Goal: Transaction & Acquisition: Subscribe to service/newsletter

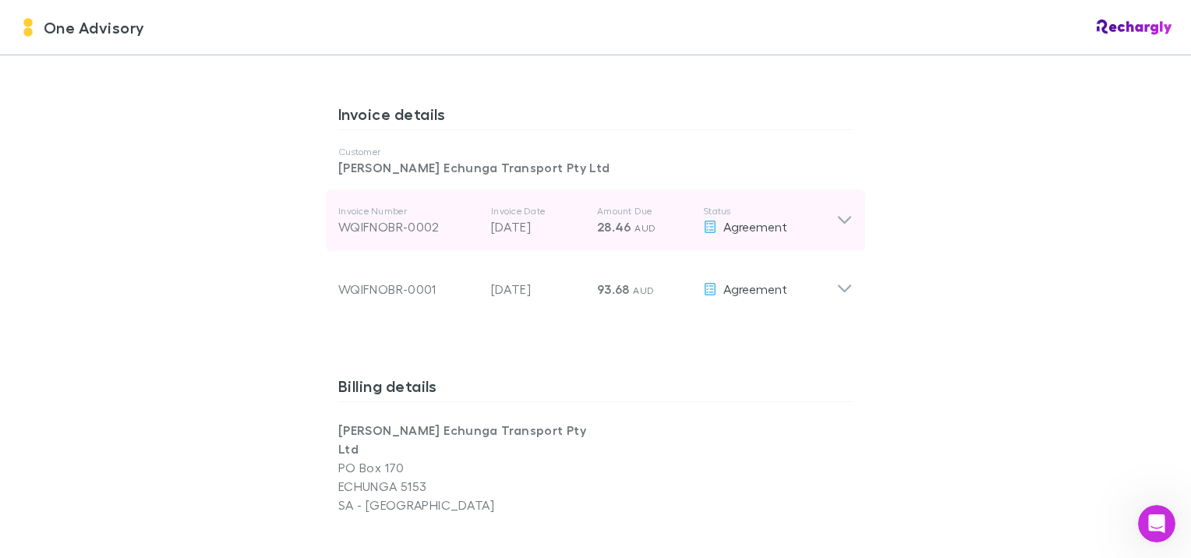
click at [842, 211] on icon at bounding box center [844, 220] width 16 height 19
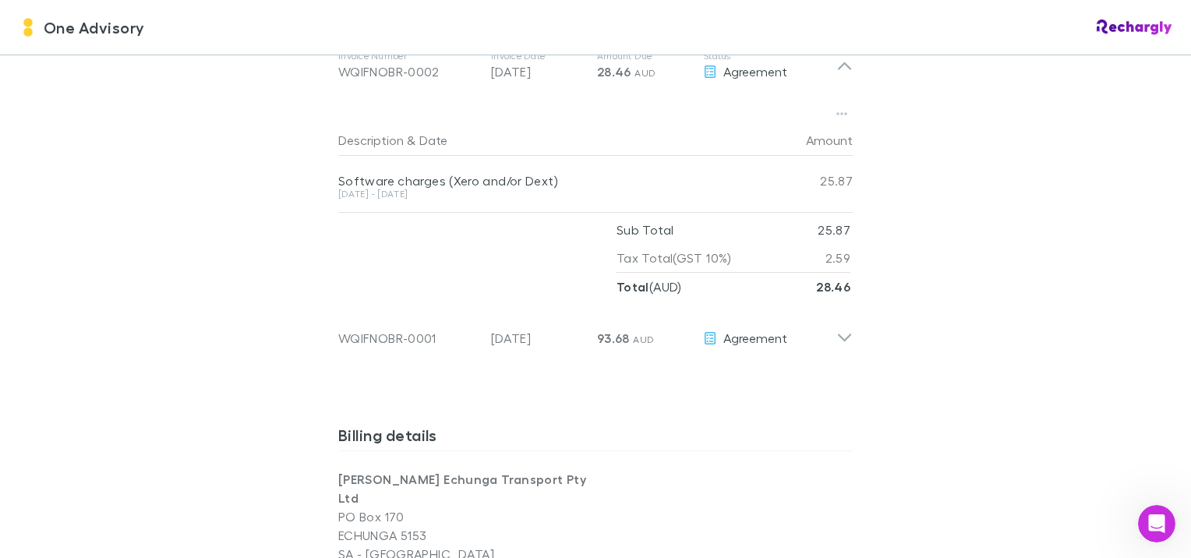
scroll to position [970, 0]
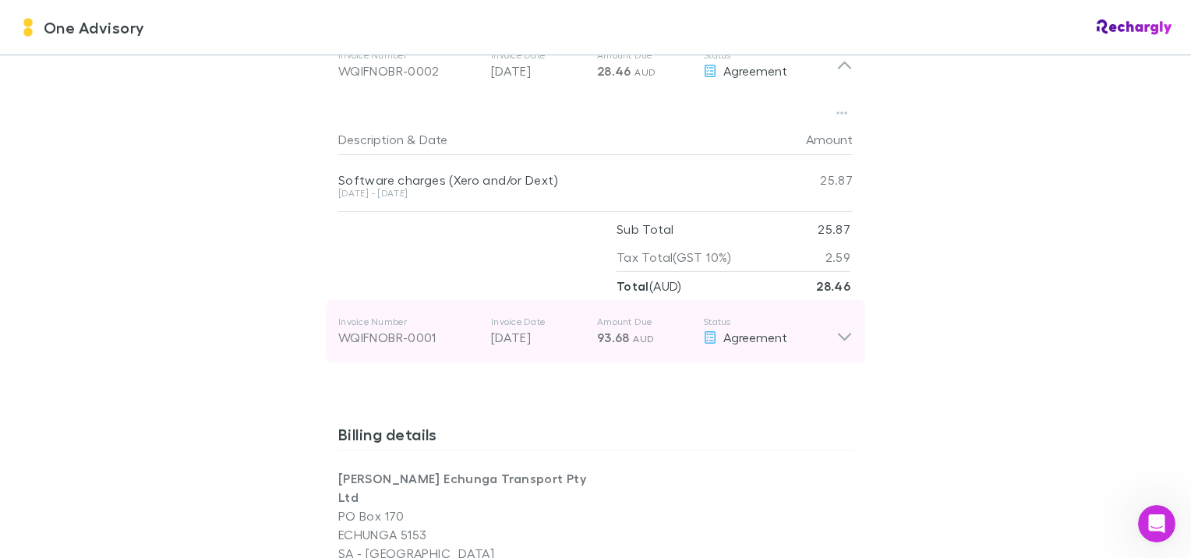
click at [840, 333] on icon at bounding box center [844, 337] width 13 height 8
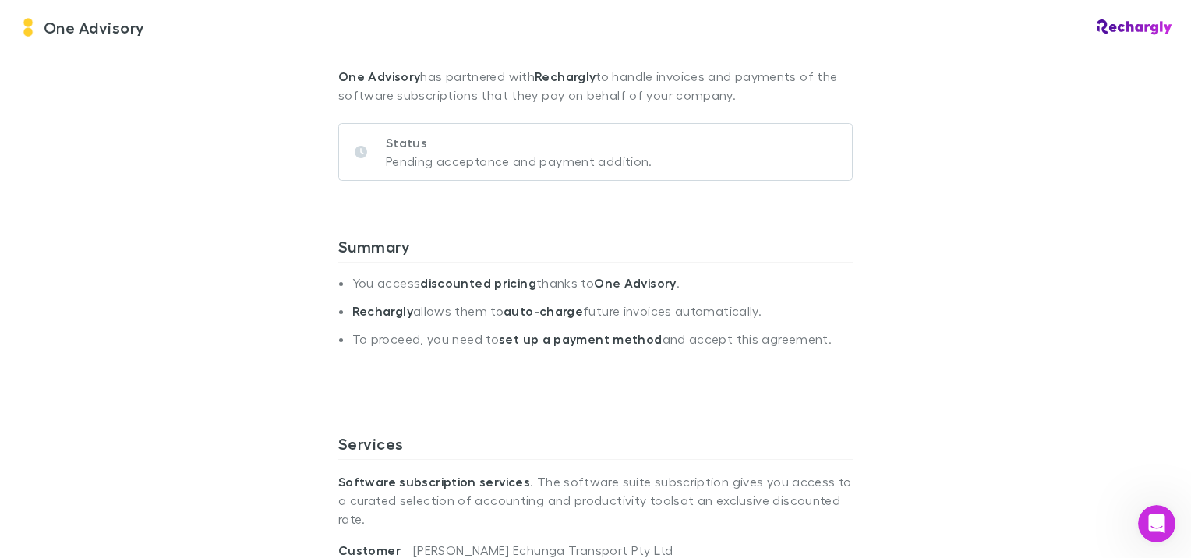
scroll to position [35, 0]
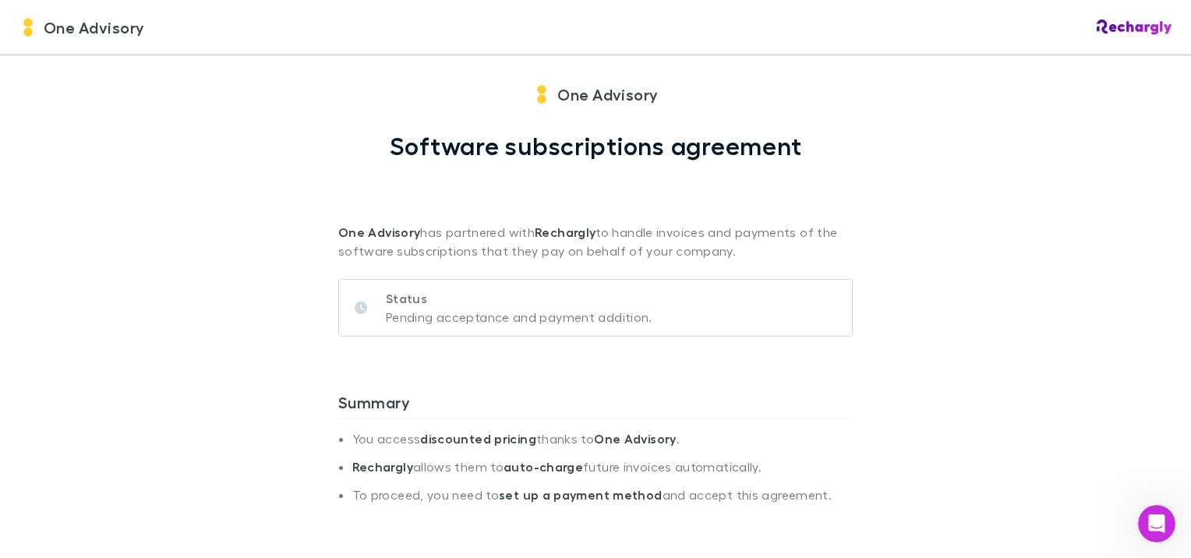
click at [524, 313] on p "Pending acceptance and payment addition." at bounding box center [519, 317] width 266 height 19
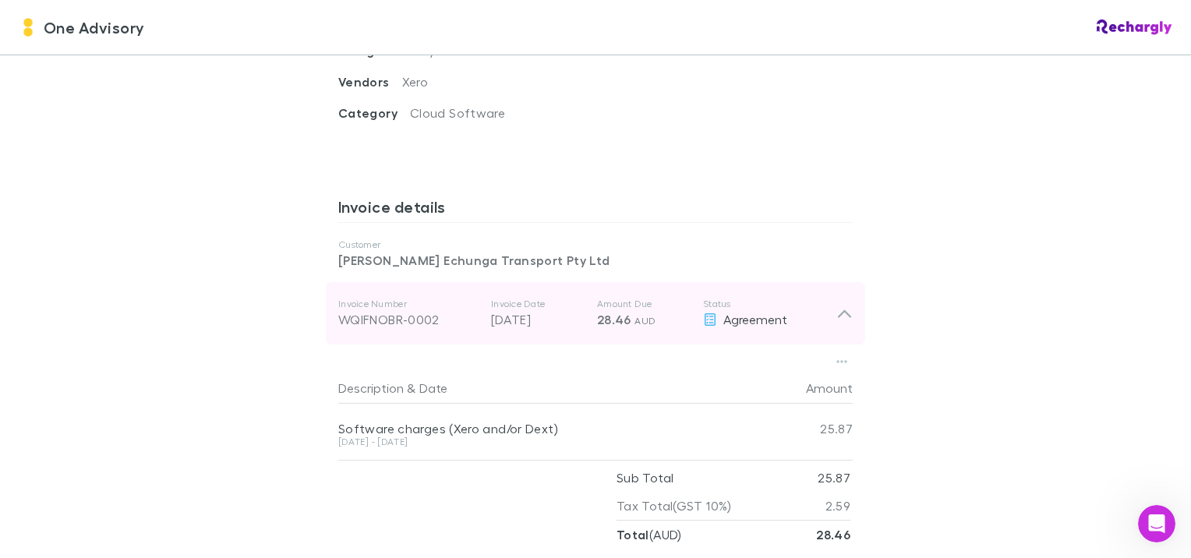
scroll to position [736, 0]
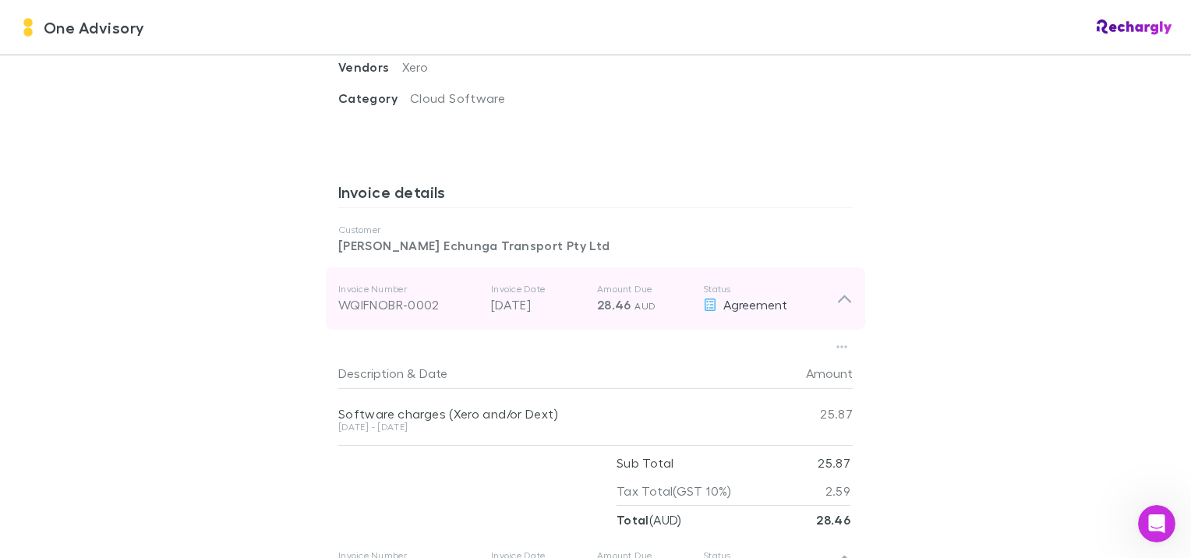
click at [838, 289] on icon at bounding box center [844, 298] width 16 height 19
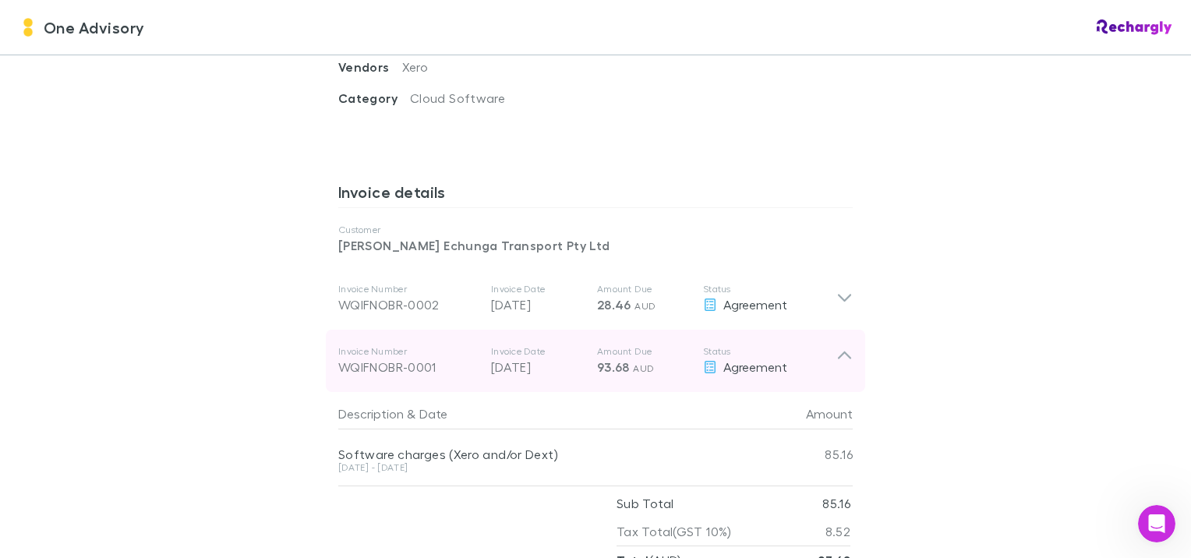
click at [840, 345] on icon at bounding box center [844, 360] width 16 height 31
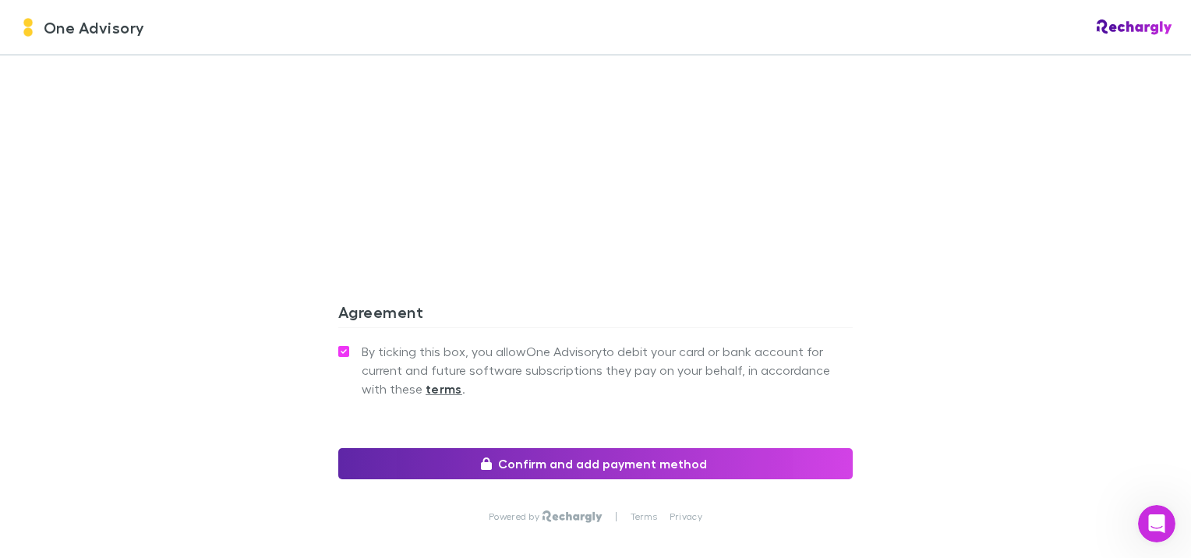
scroll to position [1480, 0]
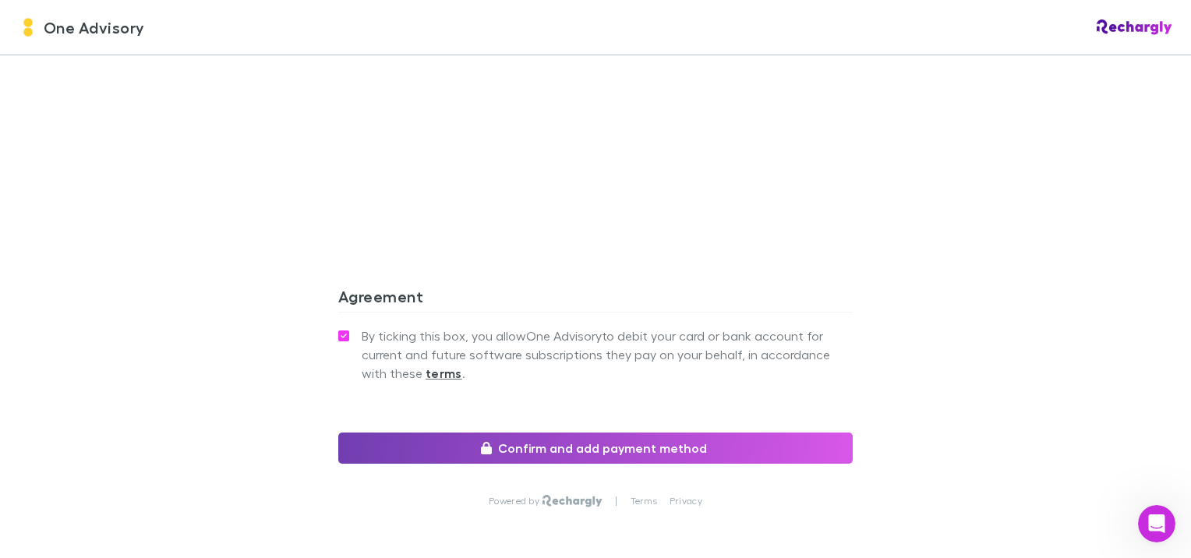
click at [586, 432] on button "Confirm and add payment method" at bounding box center [595, 447] width 514 height 31
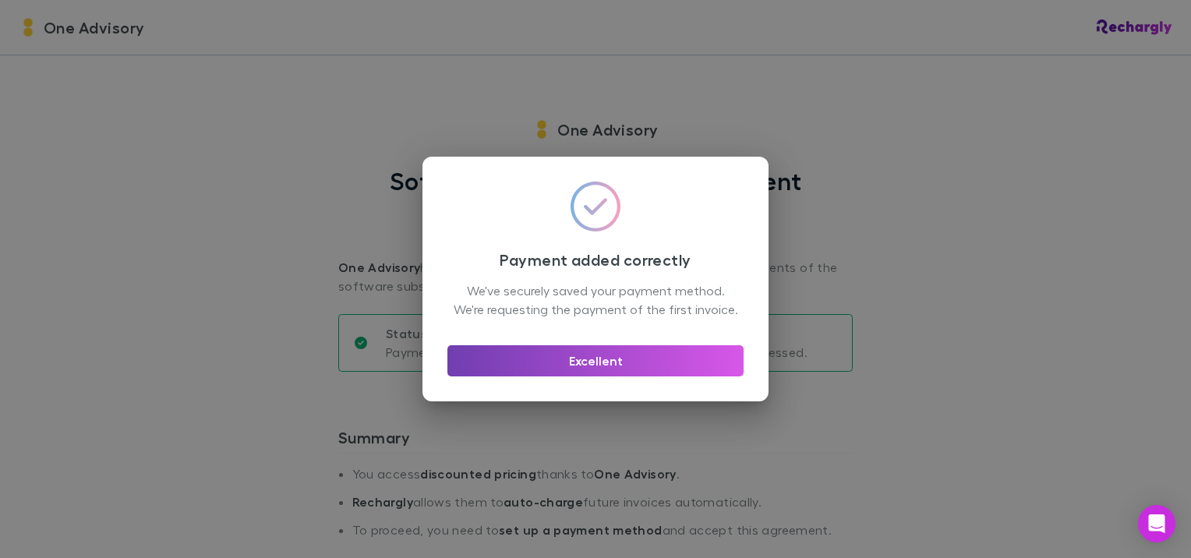
click at [596, 369] on button "Excellent" at bounding box center [595, 360] width 296 height 31
